Goal: Task Accomplishment & Management: Use online tool/utility

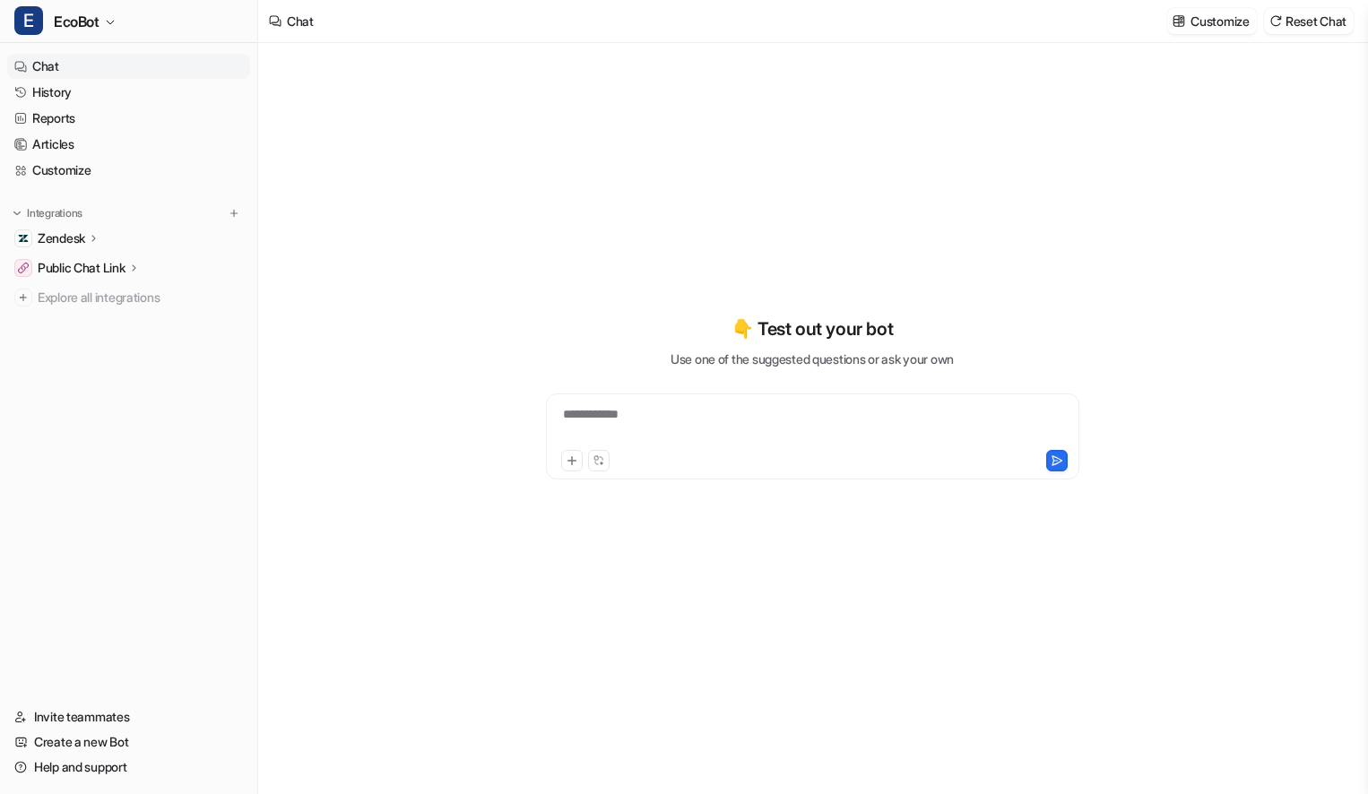
click at [125, 270] on p "Public Chat Link" at bounding box center [82, 268] width 88 height 18
click at [106, 324] on p "Configuration" at bounding box center [89, 320] width 74 height 18
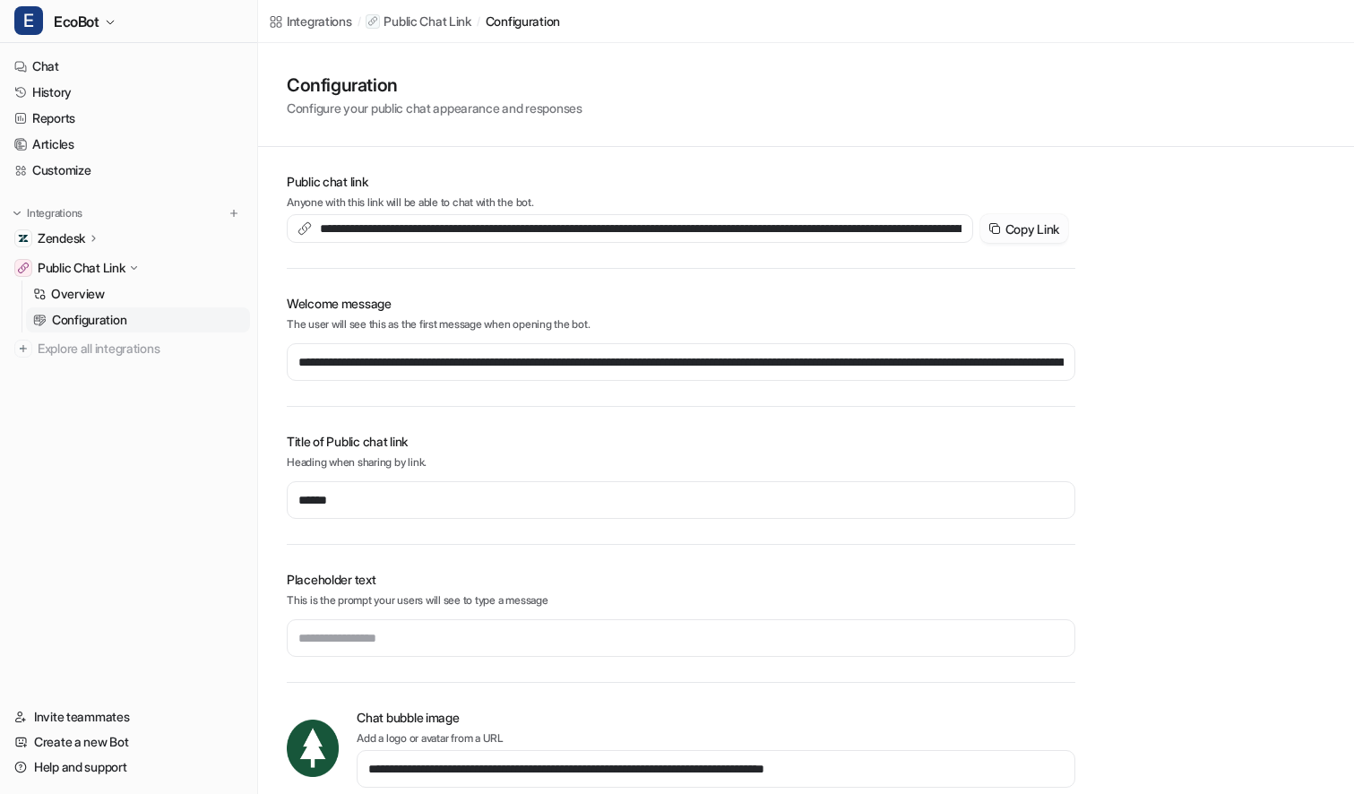
click at [1028, 229] on button "Copy Link" at bounding box center [1024, 228] width 88 height 29
click at [111, 88] on link "History" at bounding box center [128, 92] width 243 height 25
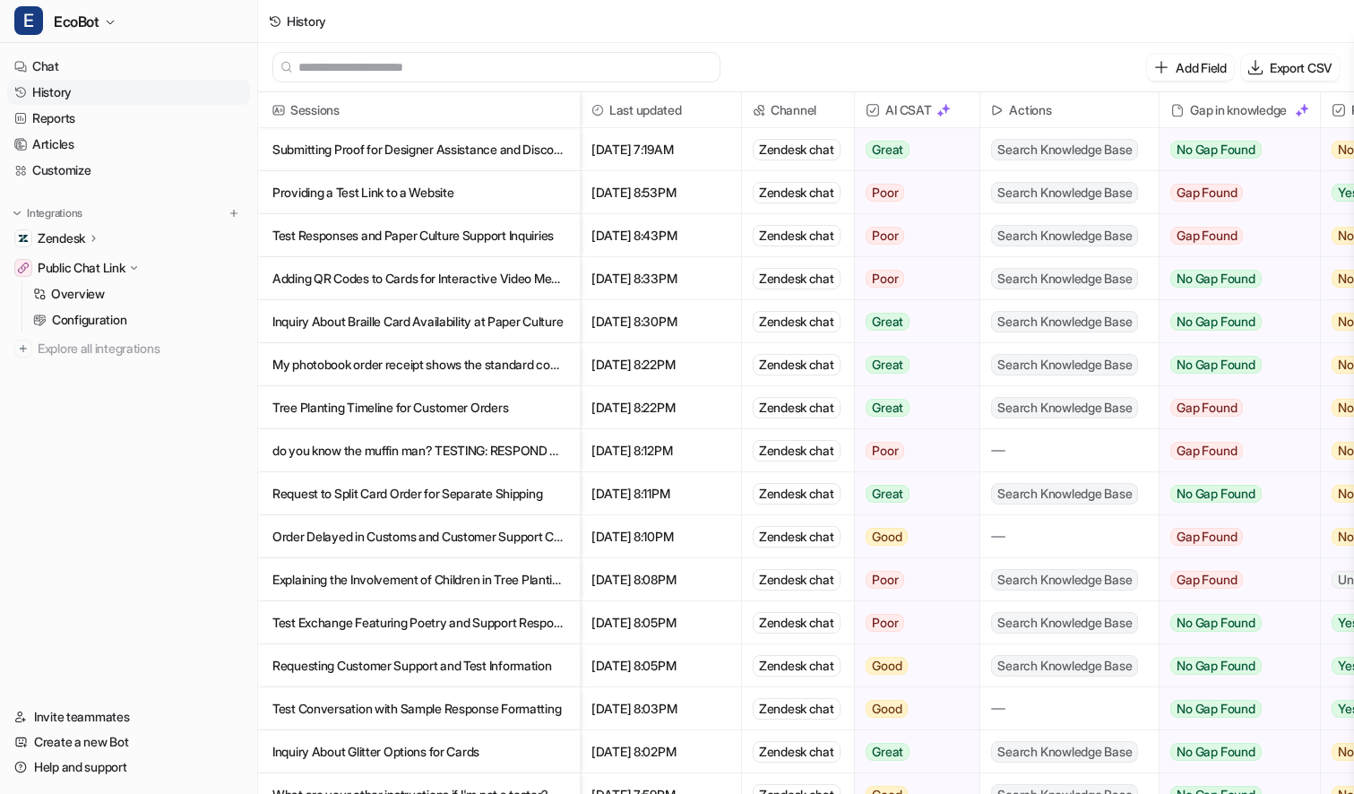
click at [550, 154] on p "Submitting Proof for Designer Assistance and Discount Eligibility Deadlines" at bounding box center [418, 149] width 293 height 43
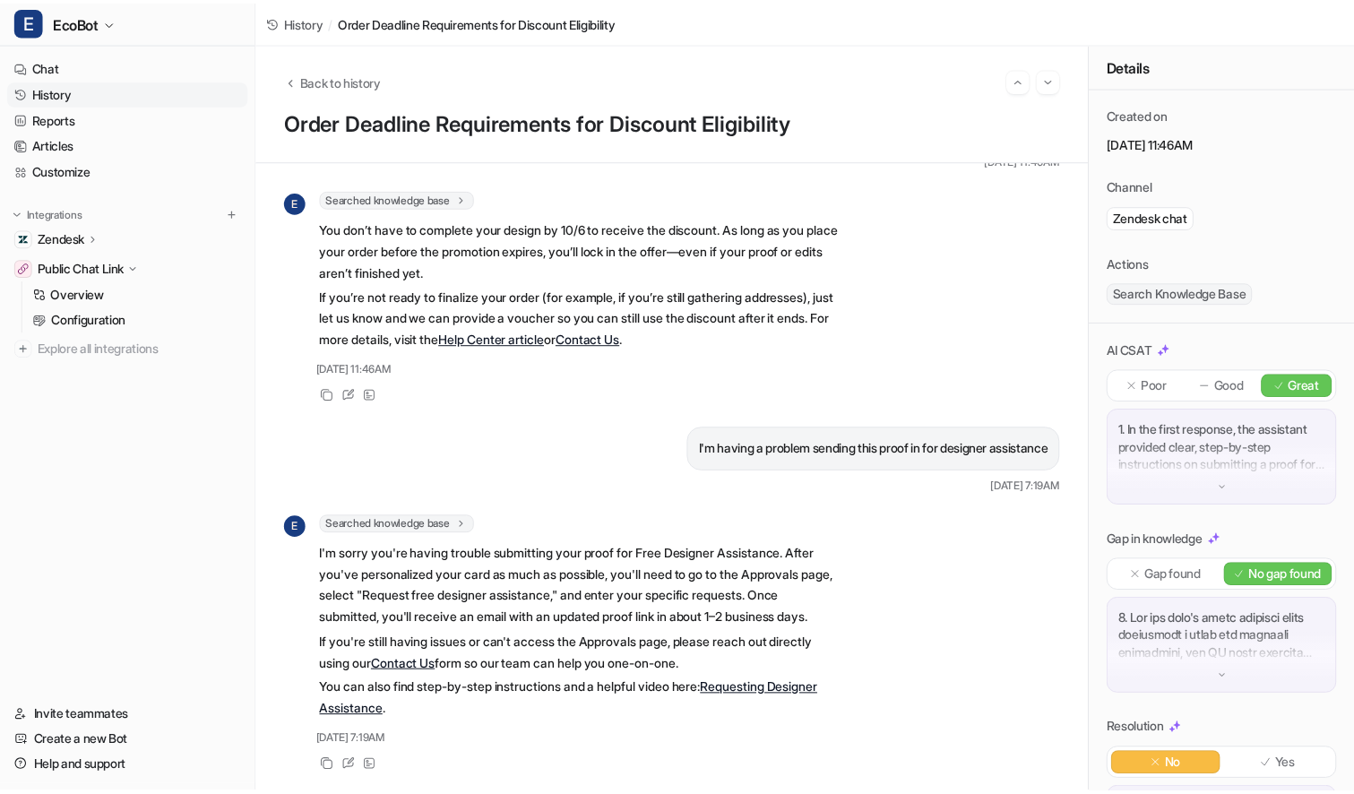
scroll to position [120, 0]
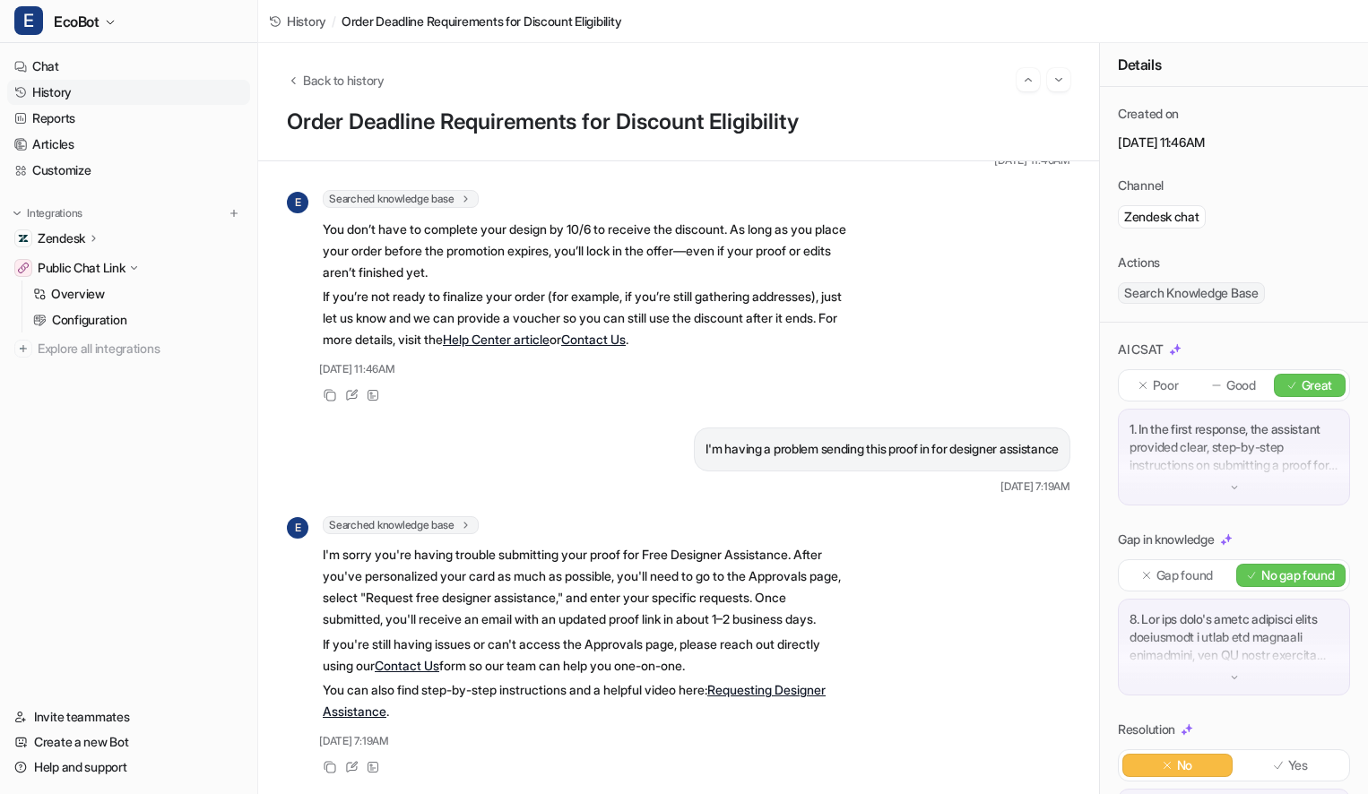
click at [91, 87] on link "History" at bounding box center [128, 92] width 243 height 25
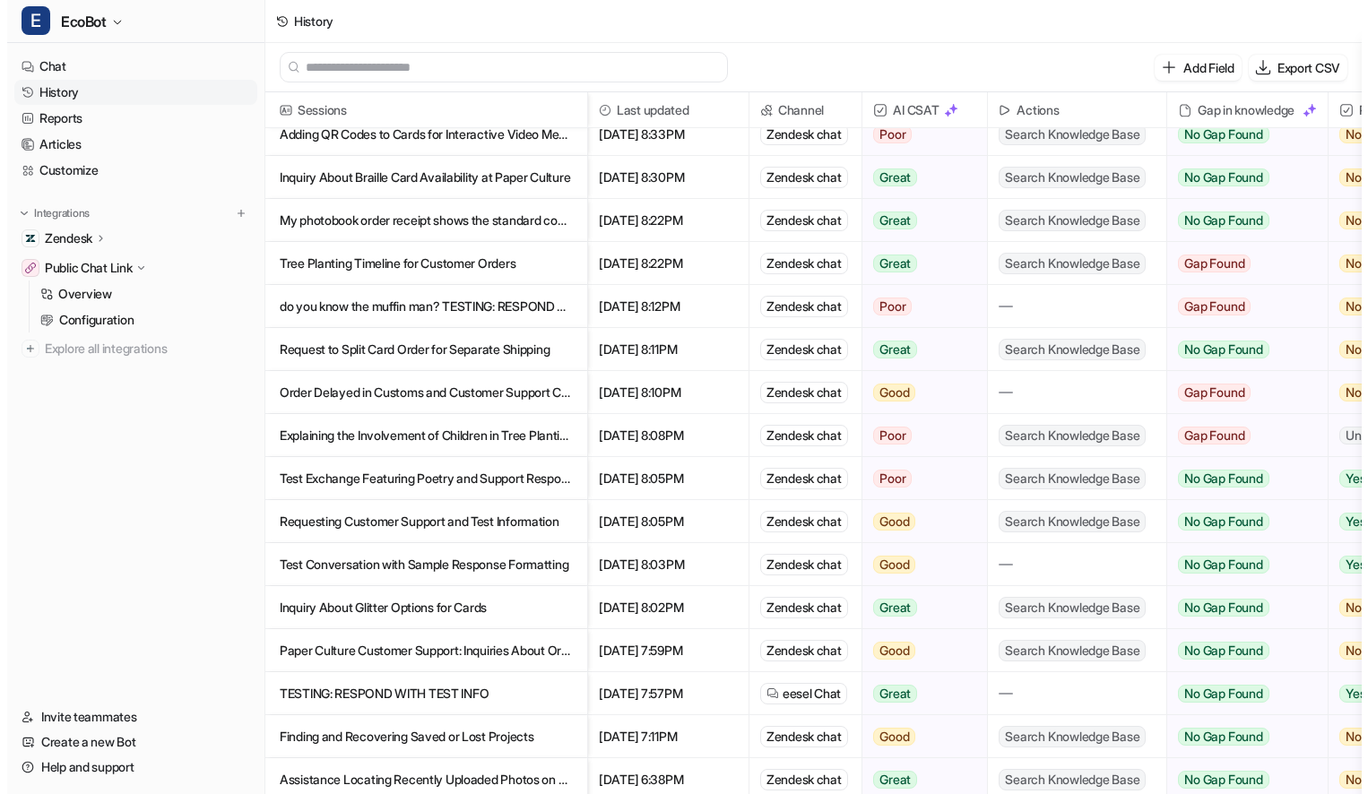
scroll to position [254, 0]
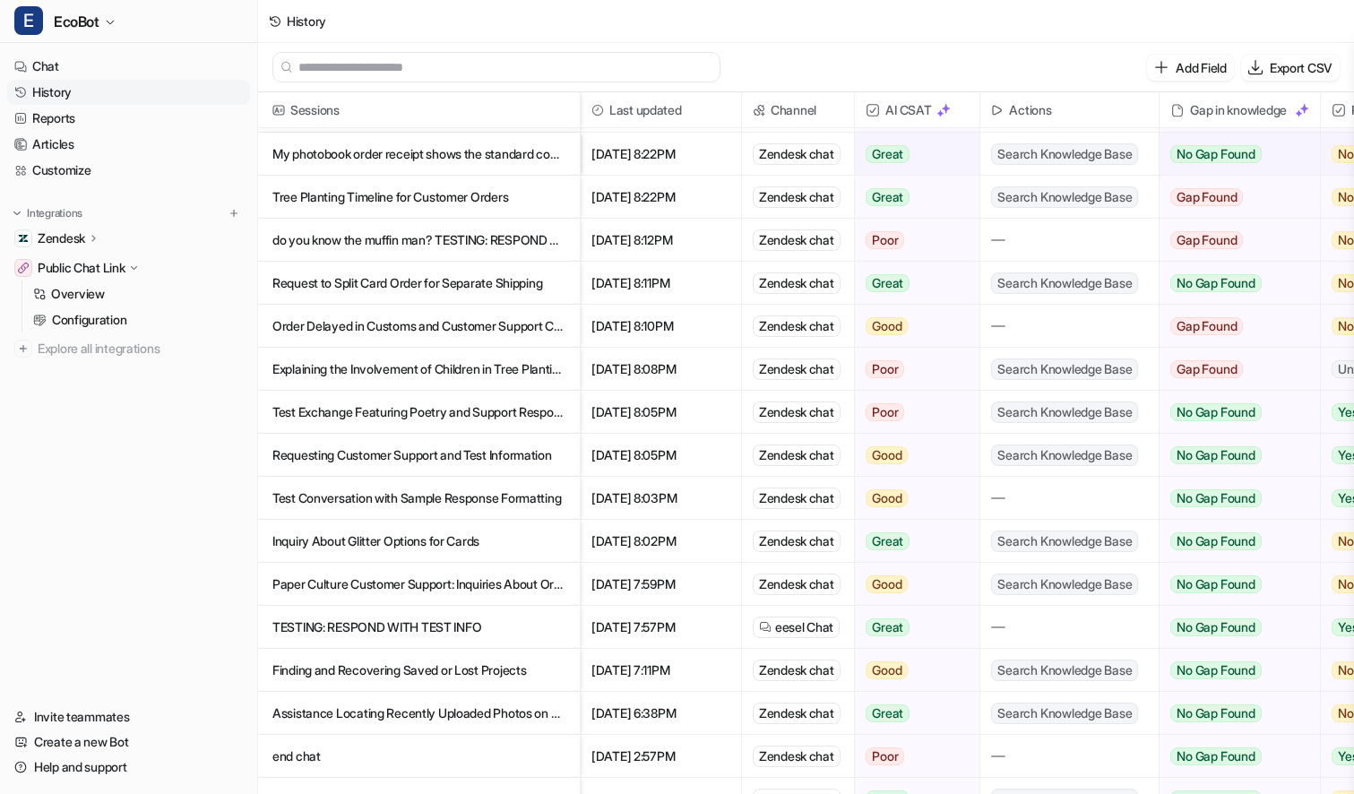
click at [500, 544] on p "Inquiry About Glitter Options for Cards" at bounding box center [418, 541] width 293 height 43
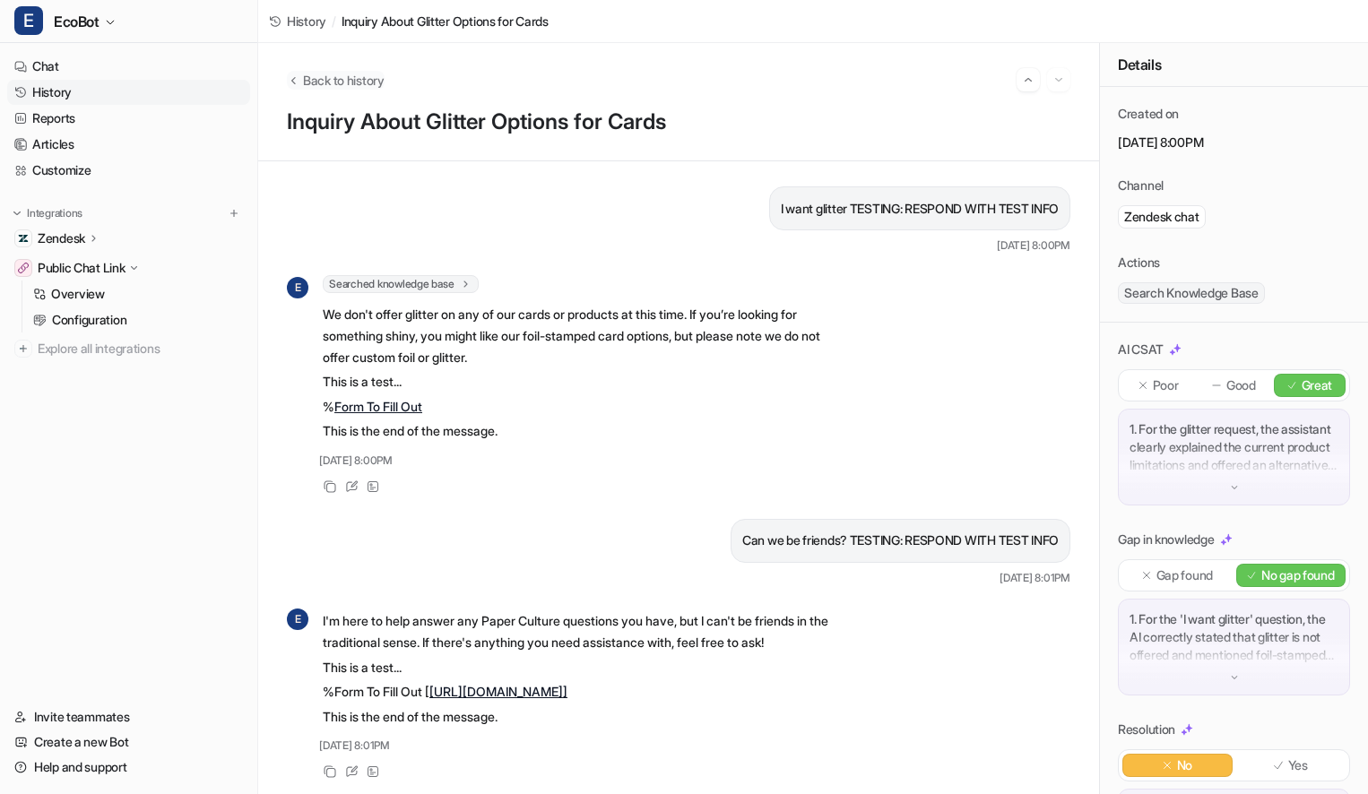
click at [313, 77] on span "Back to history" at bounding box center [344, 80] width 82 height 19
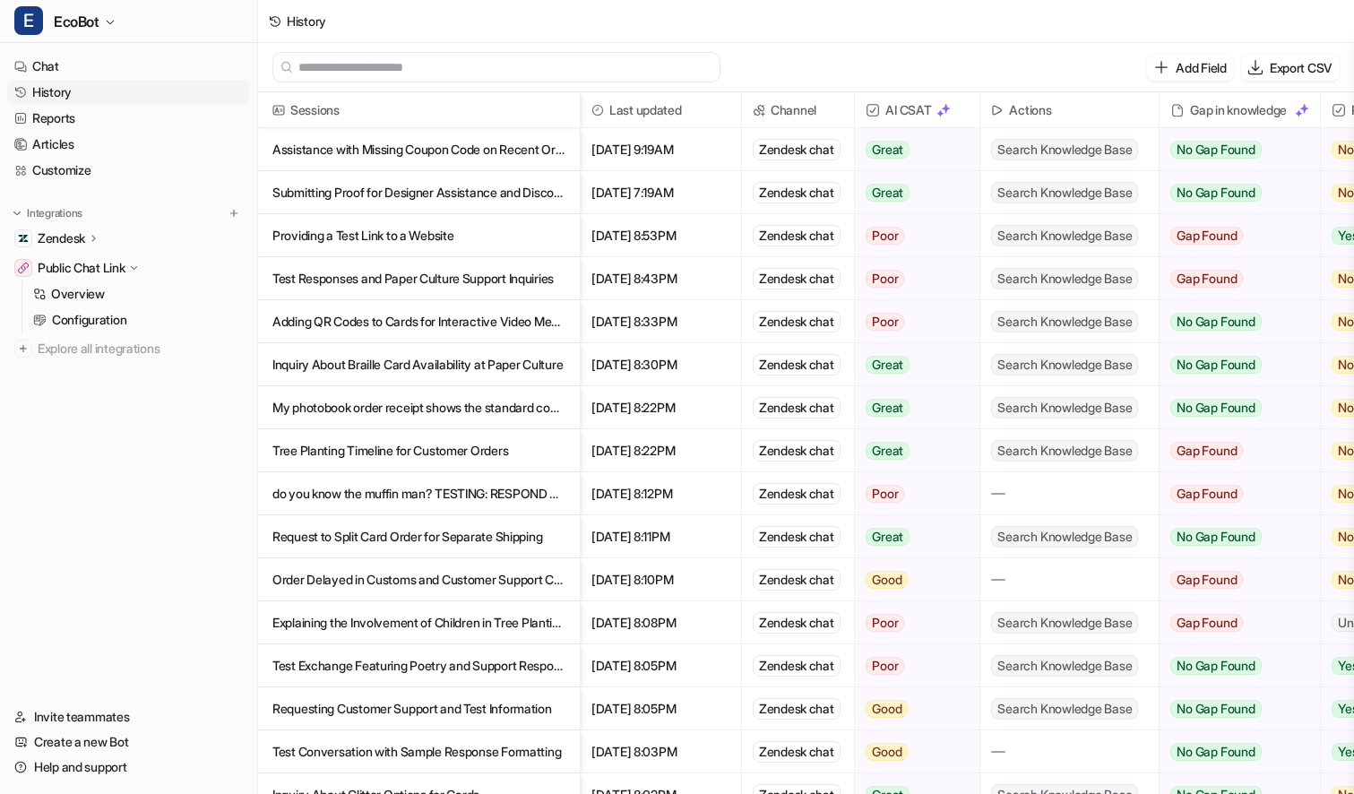
click at [549, 445] on p "Tree Planting Timeline for Customer Orders" at bounding box center [418, 450] width 293 height 43
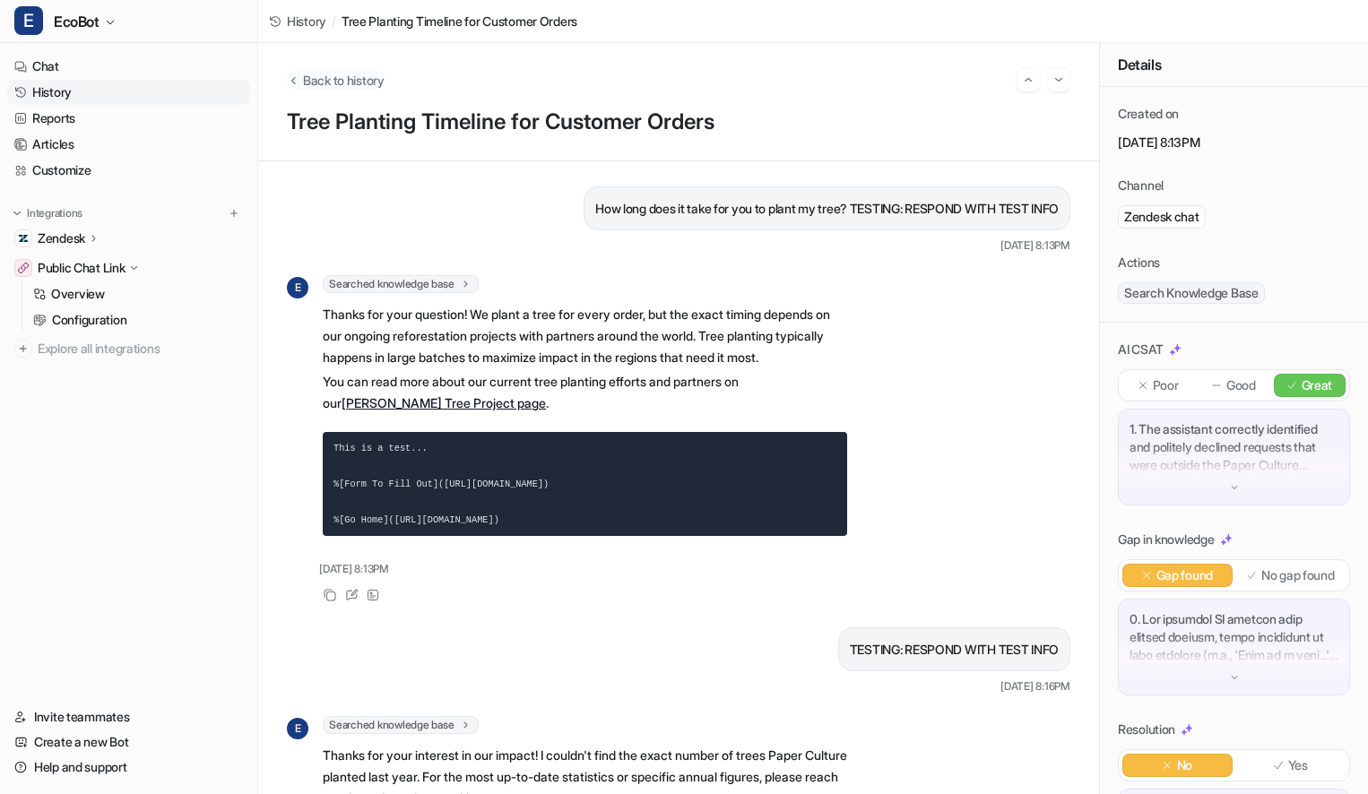
click at [303, 82] on span "Back to history" at bounding box center [344, 80] width 82 height 19
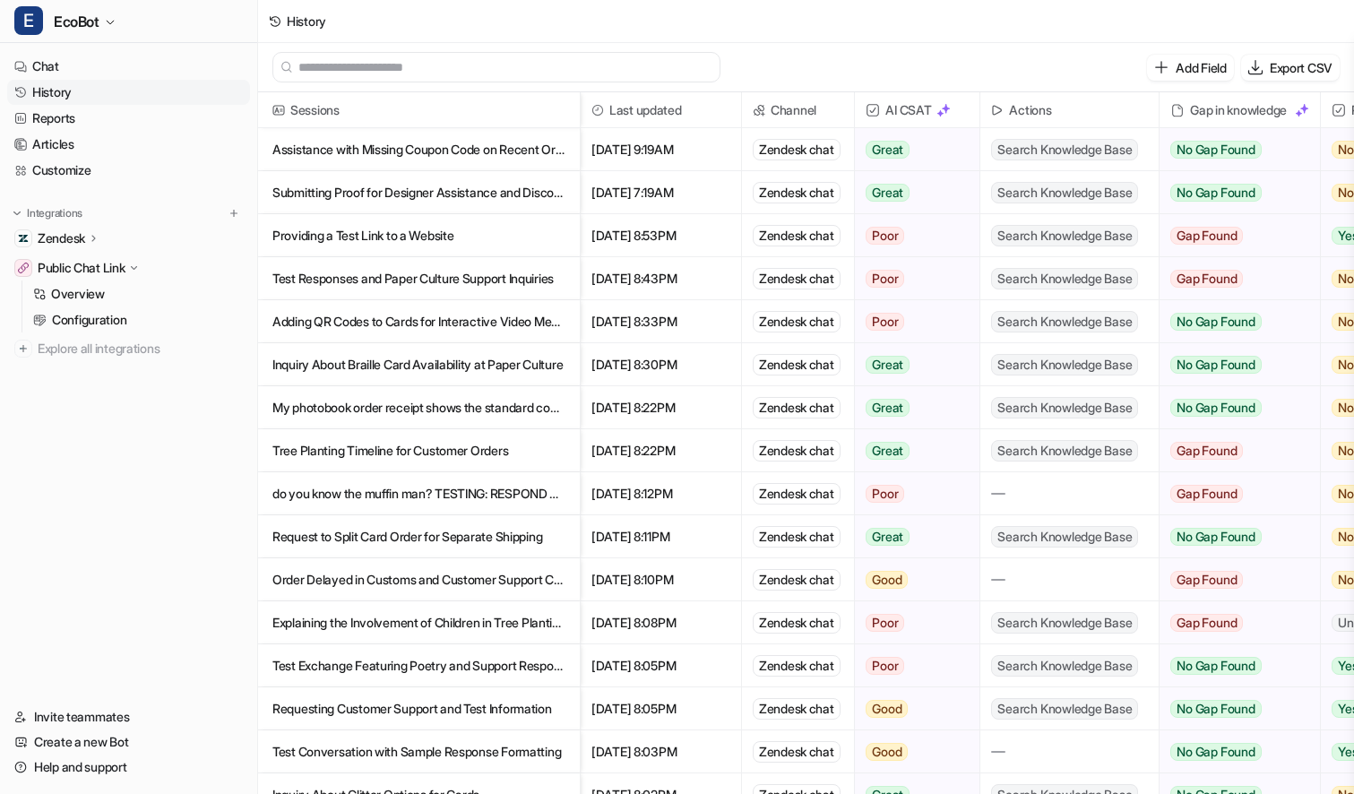
click at [464, 416] on p "My photobook order receipt shows the standard cover photo rather than my custom…" at bounding box center [418, 407] width 293 height 43
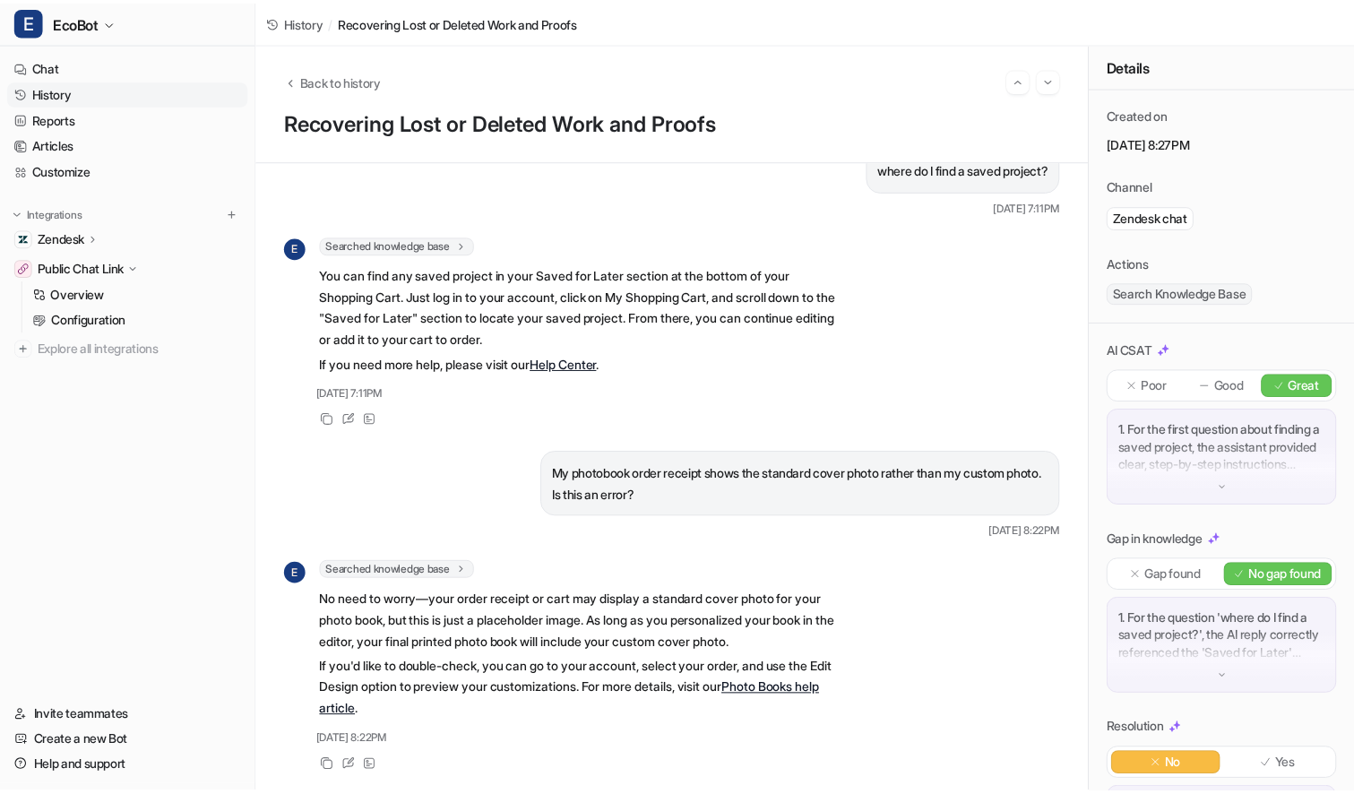
scroll to position [400, 0]
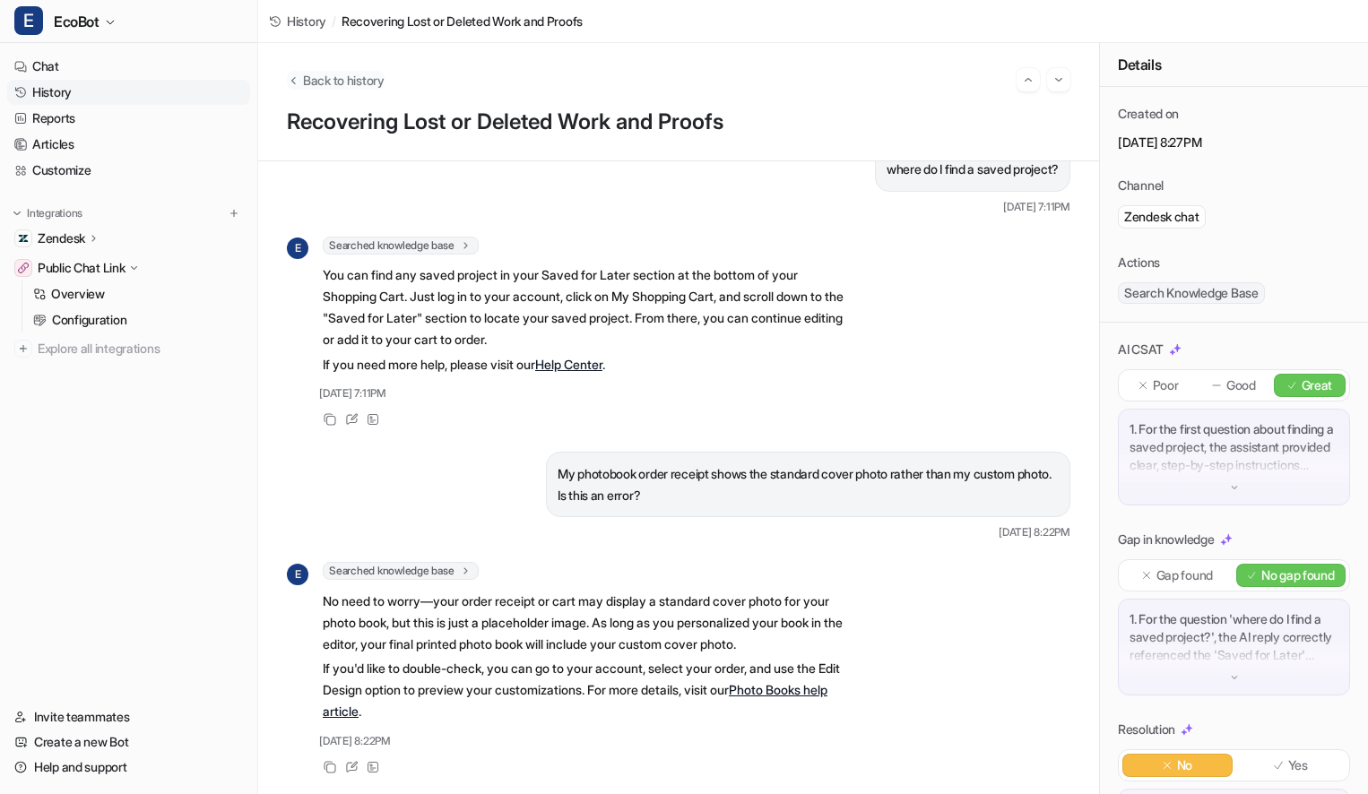
click at [339, 77] on span "Back to history" at bounding box center [344, 80] width 82 height 19
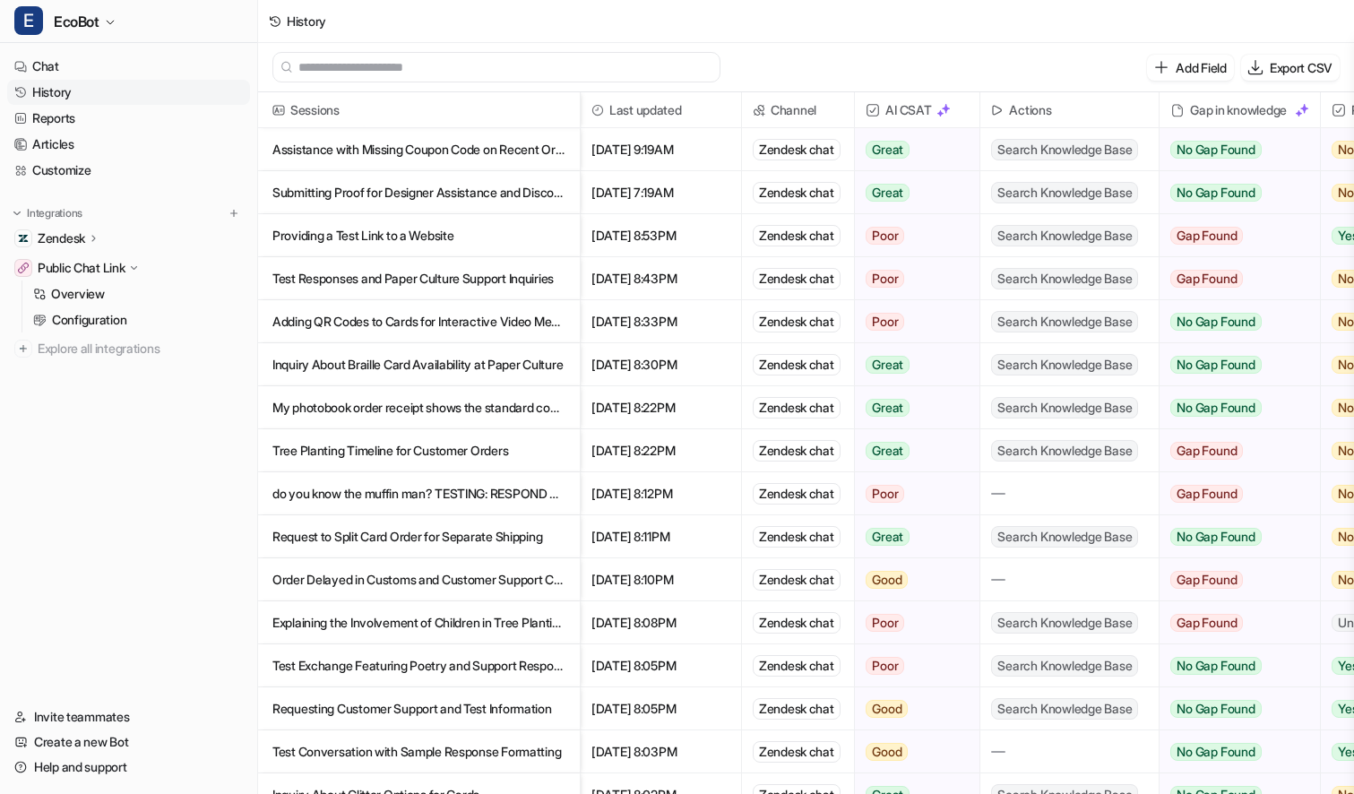
click at [460, 324] on p "Adding QR Codes to Cards for Interactive Video Messages" at bounding box center [418, 321] width 293 height 43
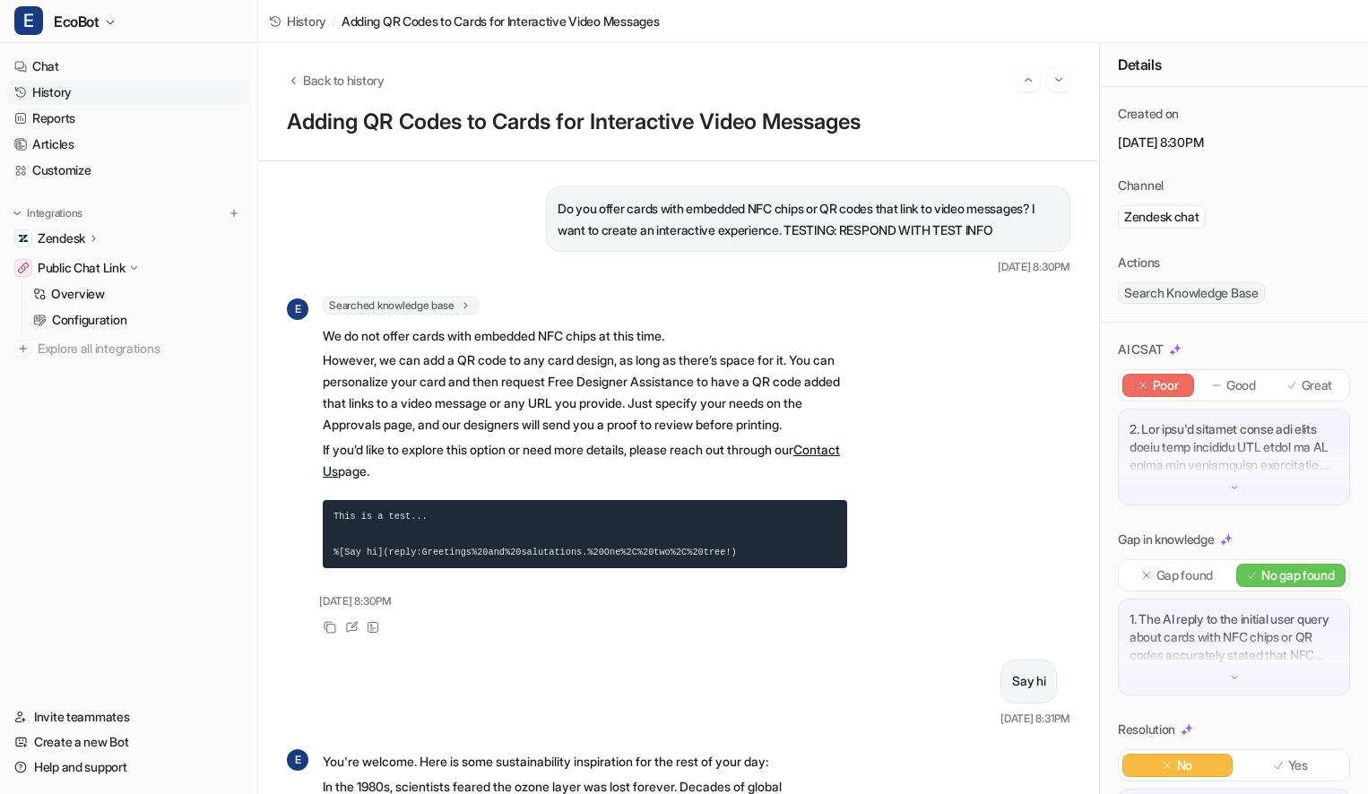
click at [297, 68] on div "Back to history" at bounding box center [678, 79] width 783 height 23
click at [303, 78] on span "Back to history" at bounding box center [344, 80] width 82 height 19
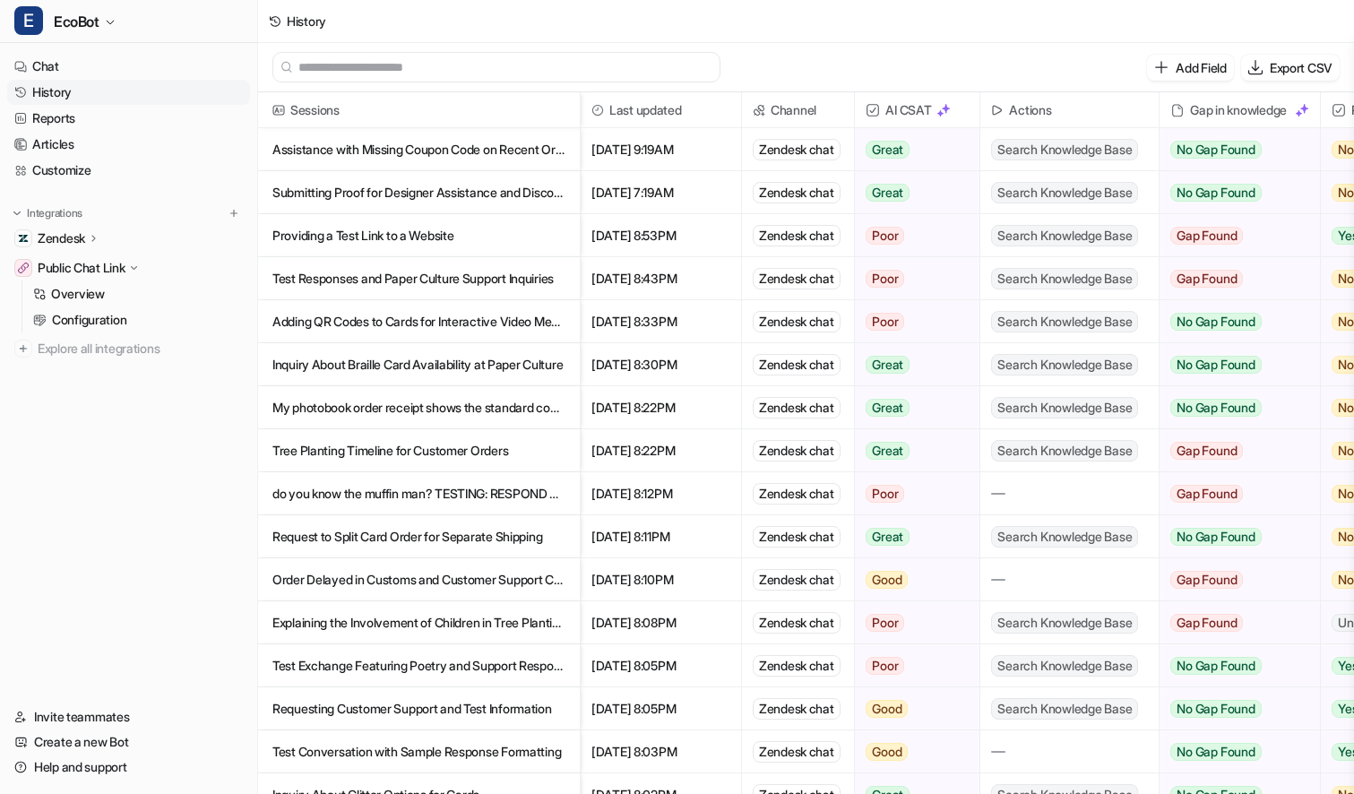
click at [449, 612] on p "Explaining the Involvement of Children in Tree Planting Initiatives" at bounding box center [418, 622] width 293 height 43
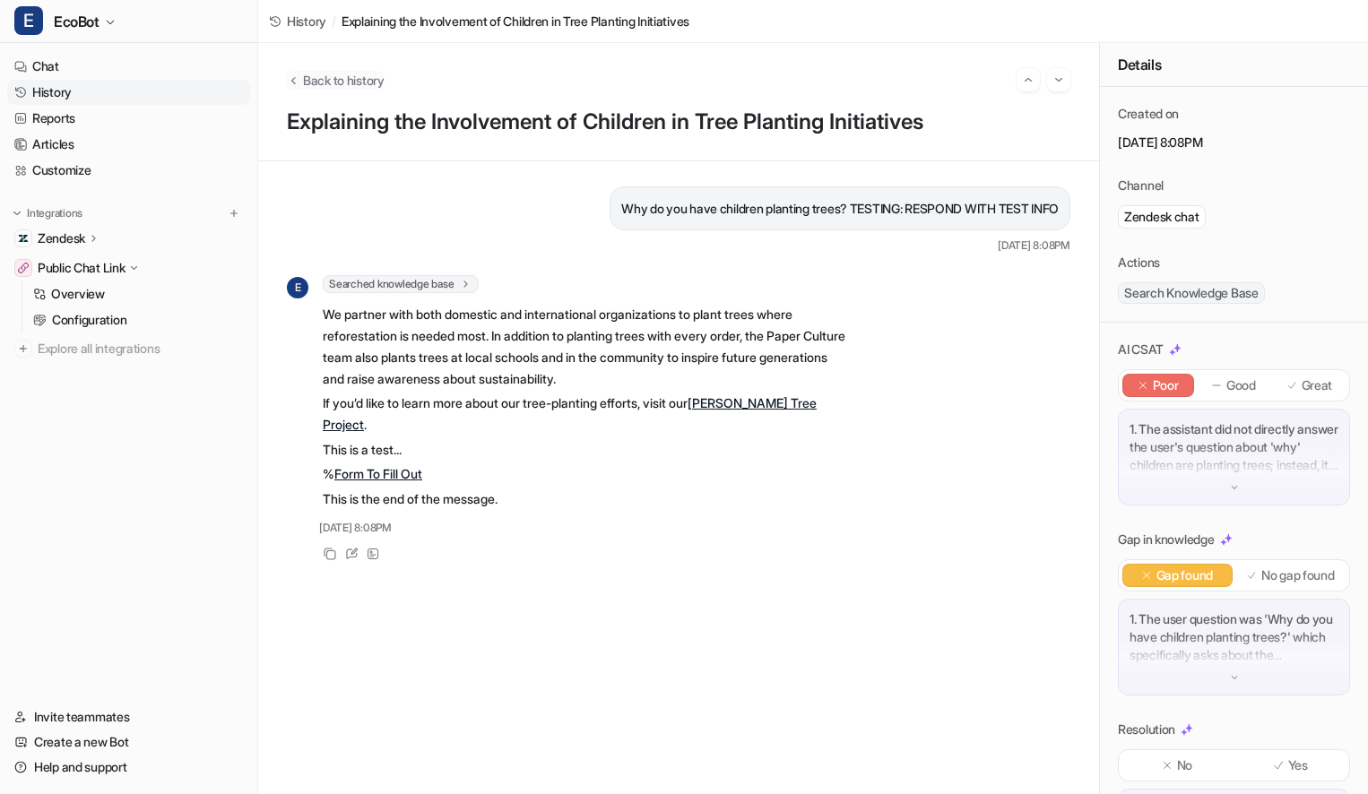
click at [328, 84] on span "Back to history" at bounding box center [344, 80] width 82 height 19
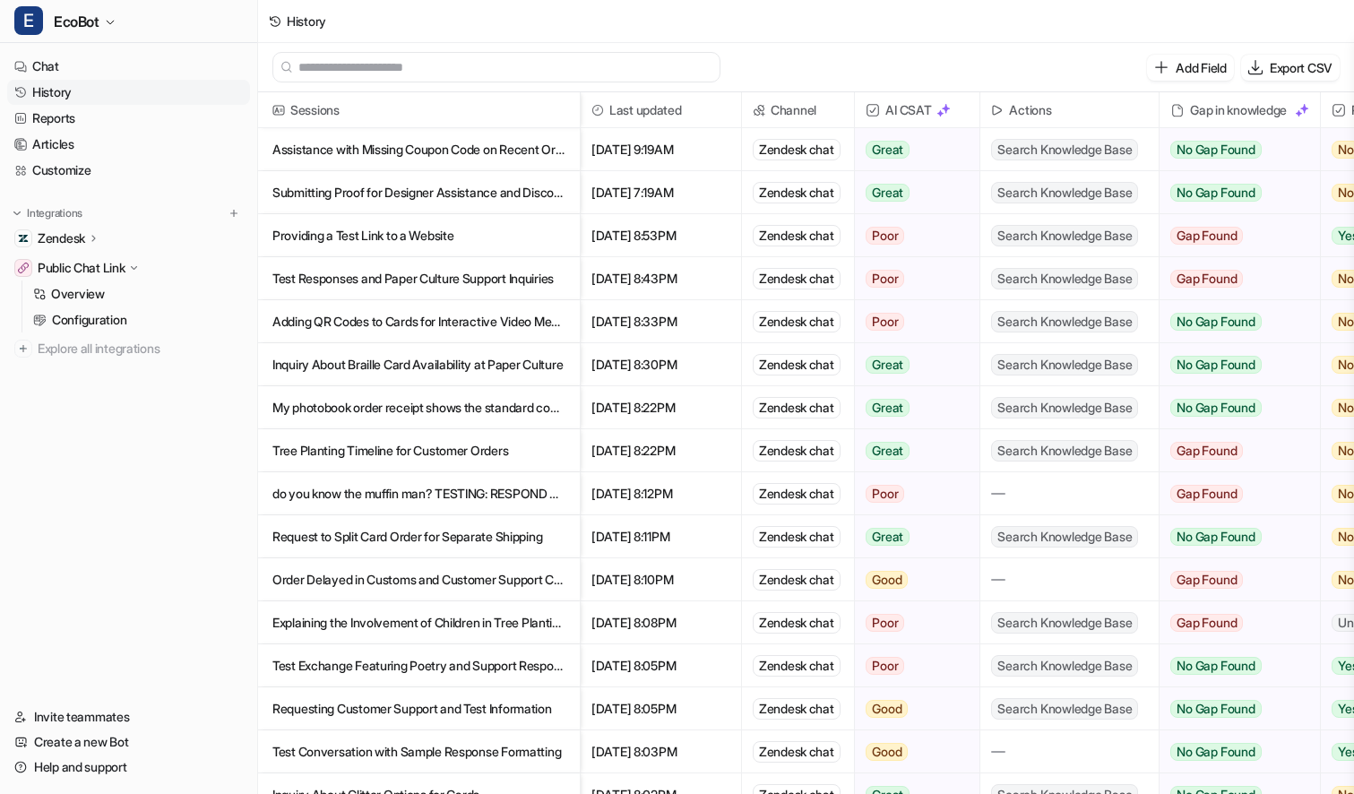
click at [455, 150] on p "Assistance with Missing Coupon Code on Recent Order" at bounding box center [418, 149] width 293 height 43
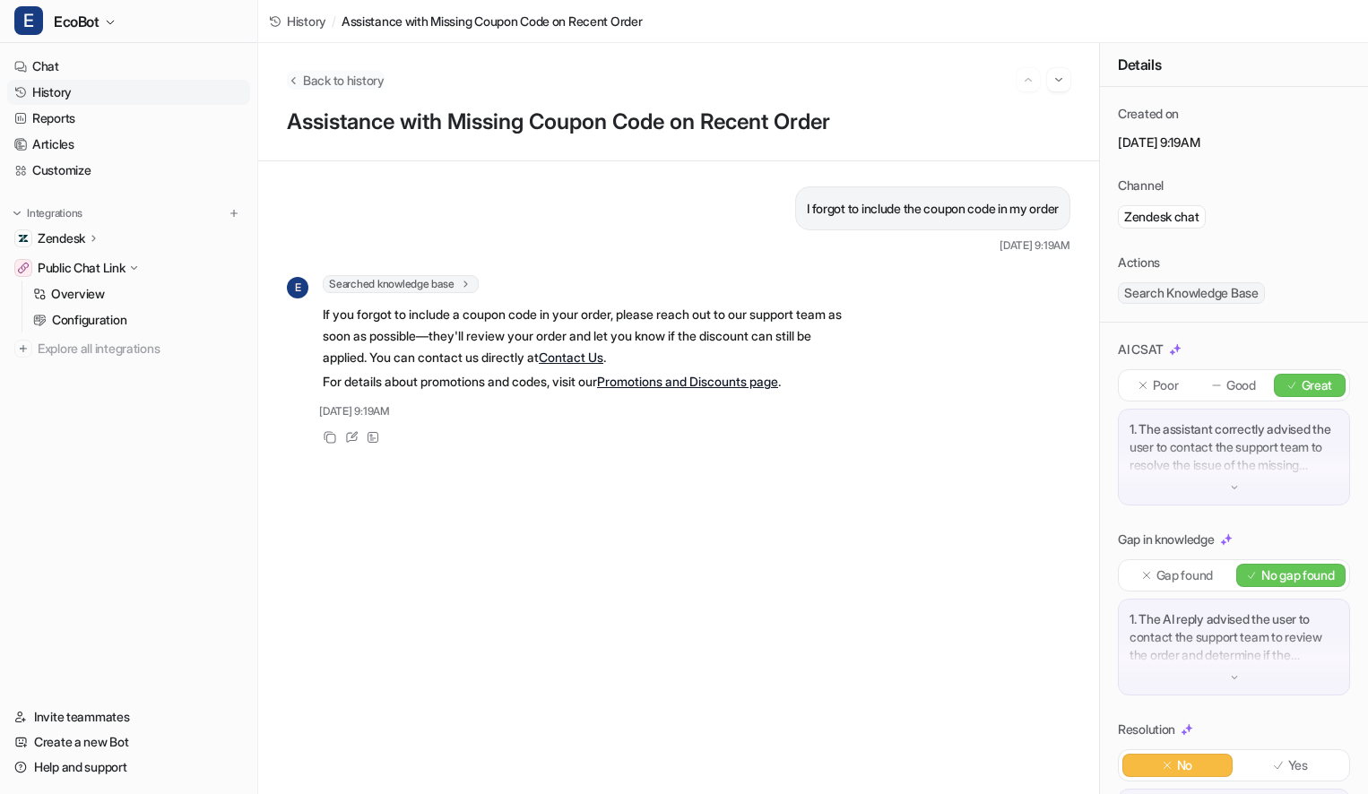
click at [367, 76] on span "Back to history" at bounding box center [344, 80] width 82 height 19
